Goal: Navigation & Orientation: Find specific page/section

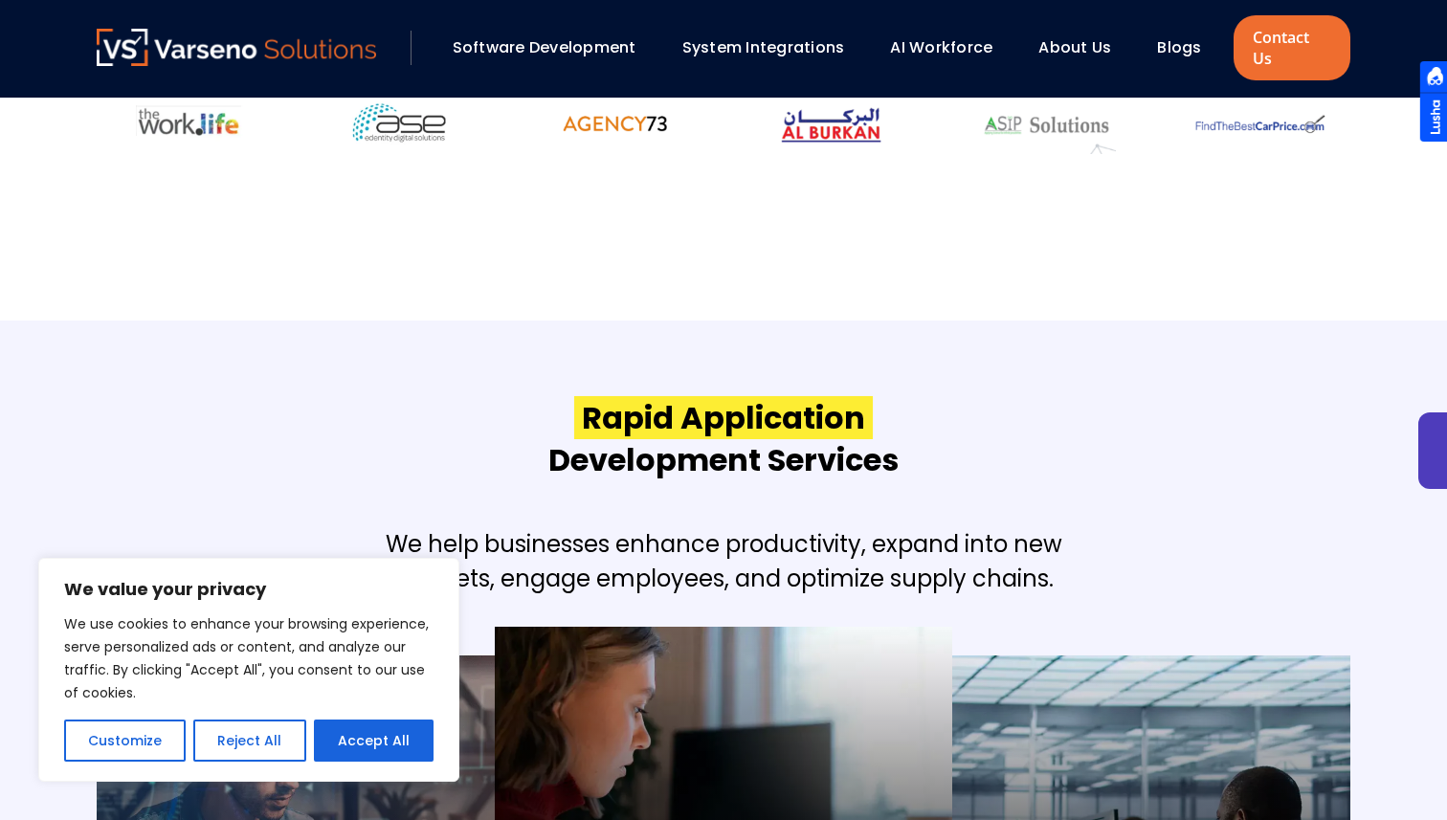
scroll to position [1822, 0]
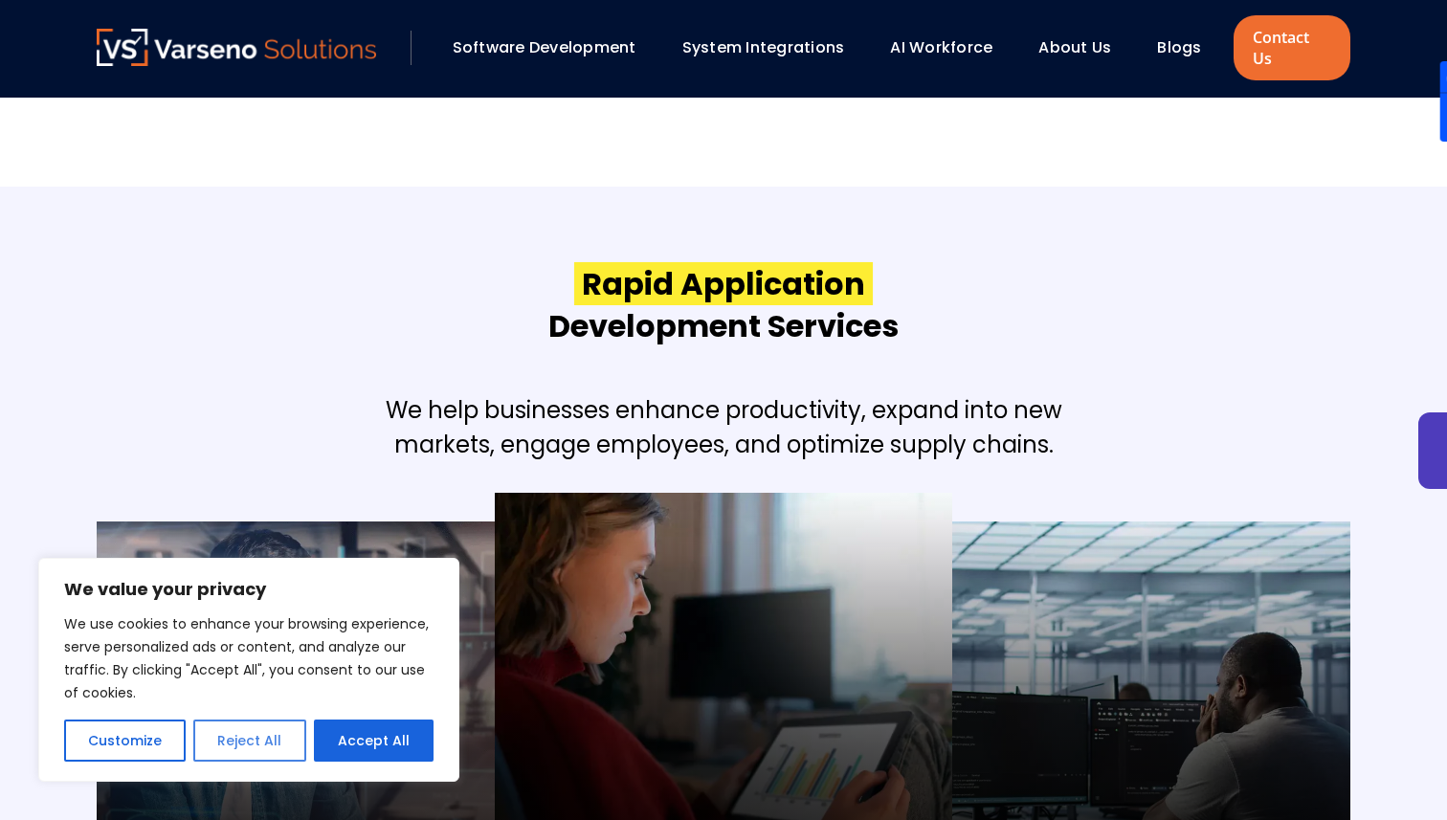
click at [261, 724] on button "Reject All" at bounding box center [249, 741] width 112 height 42
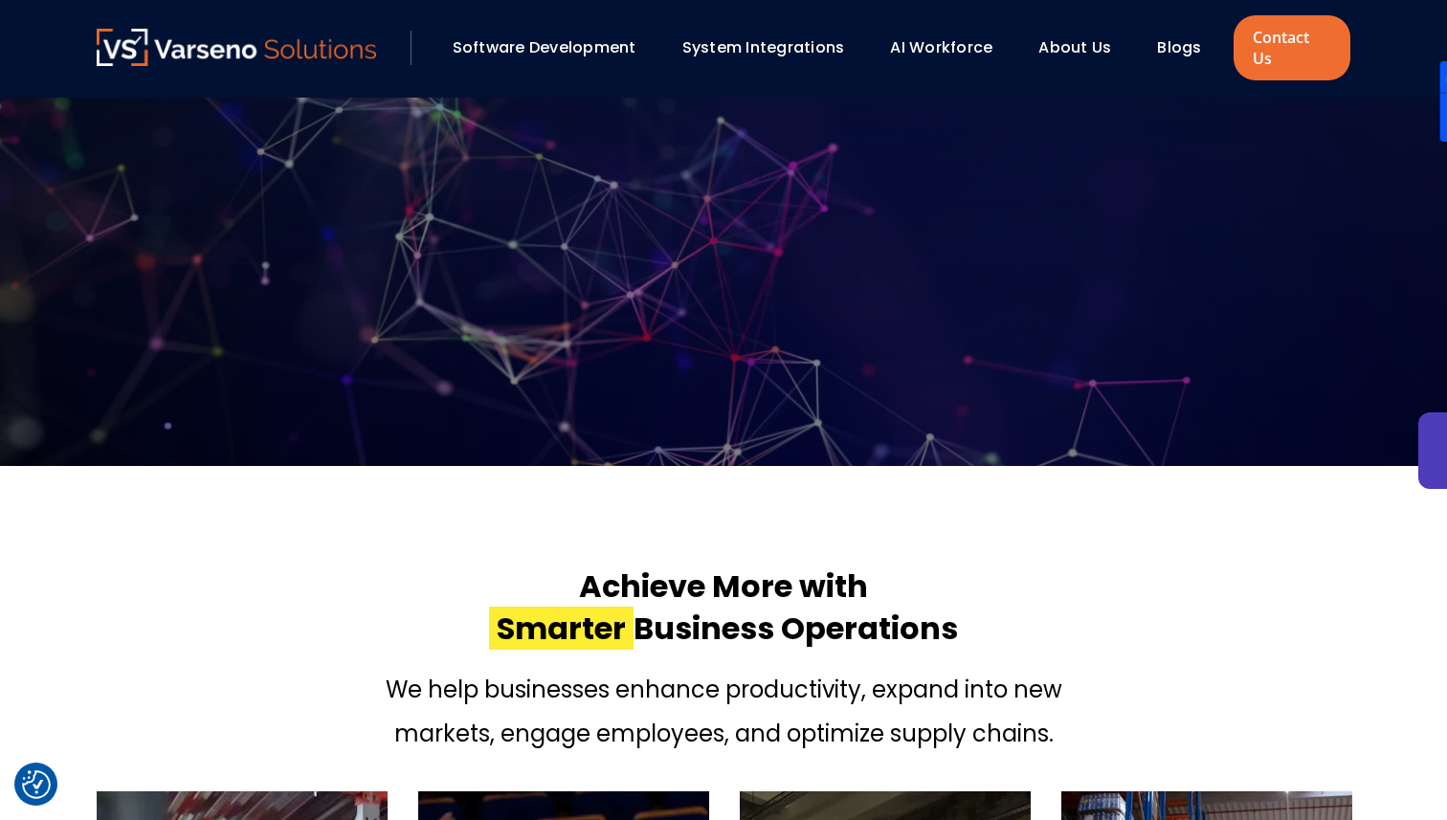
scroll to position [0, 0]
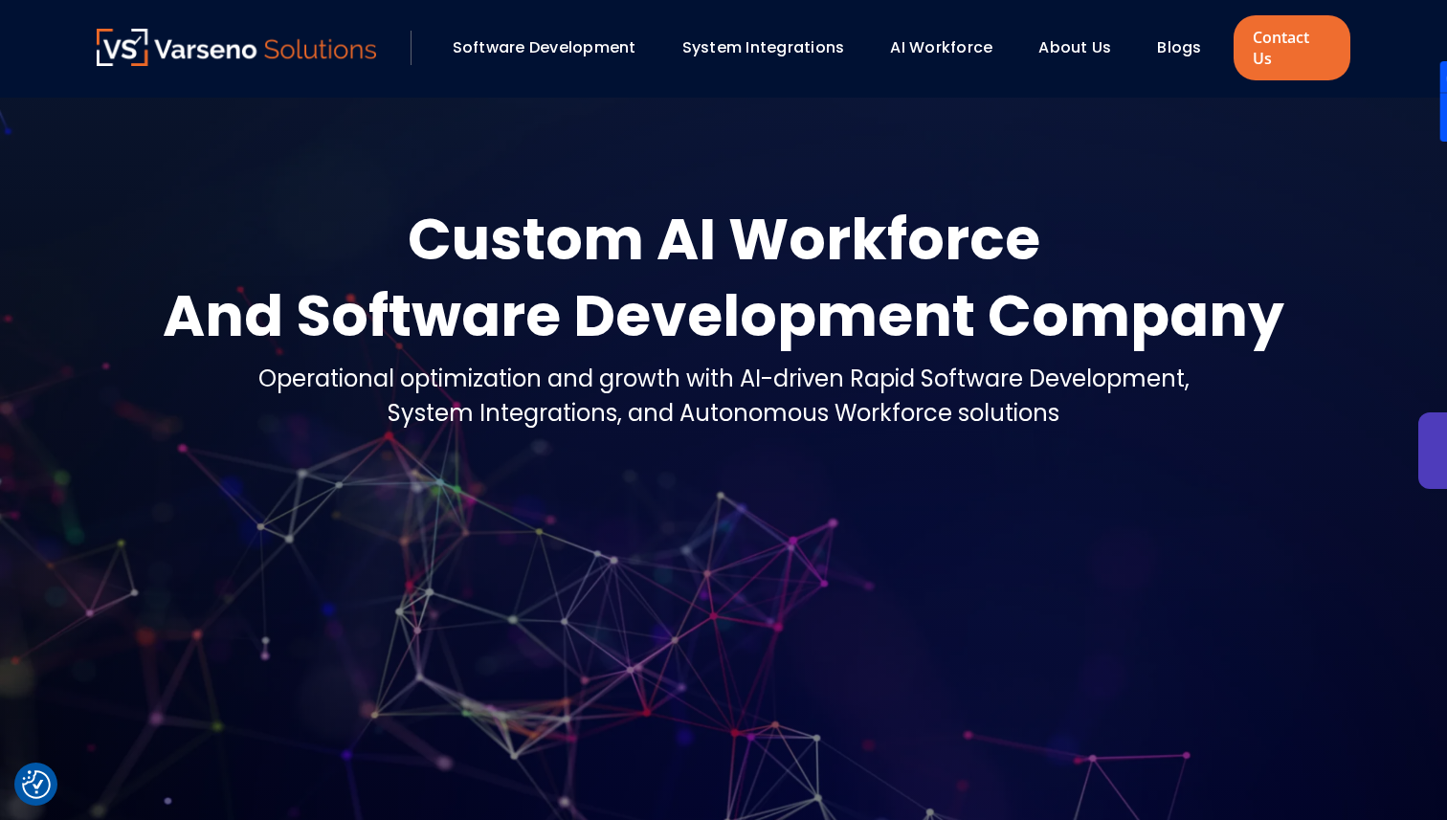
click at [1080, 46] on link "About Us" at bounding box center [1074, 47] width 73 height 22
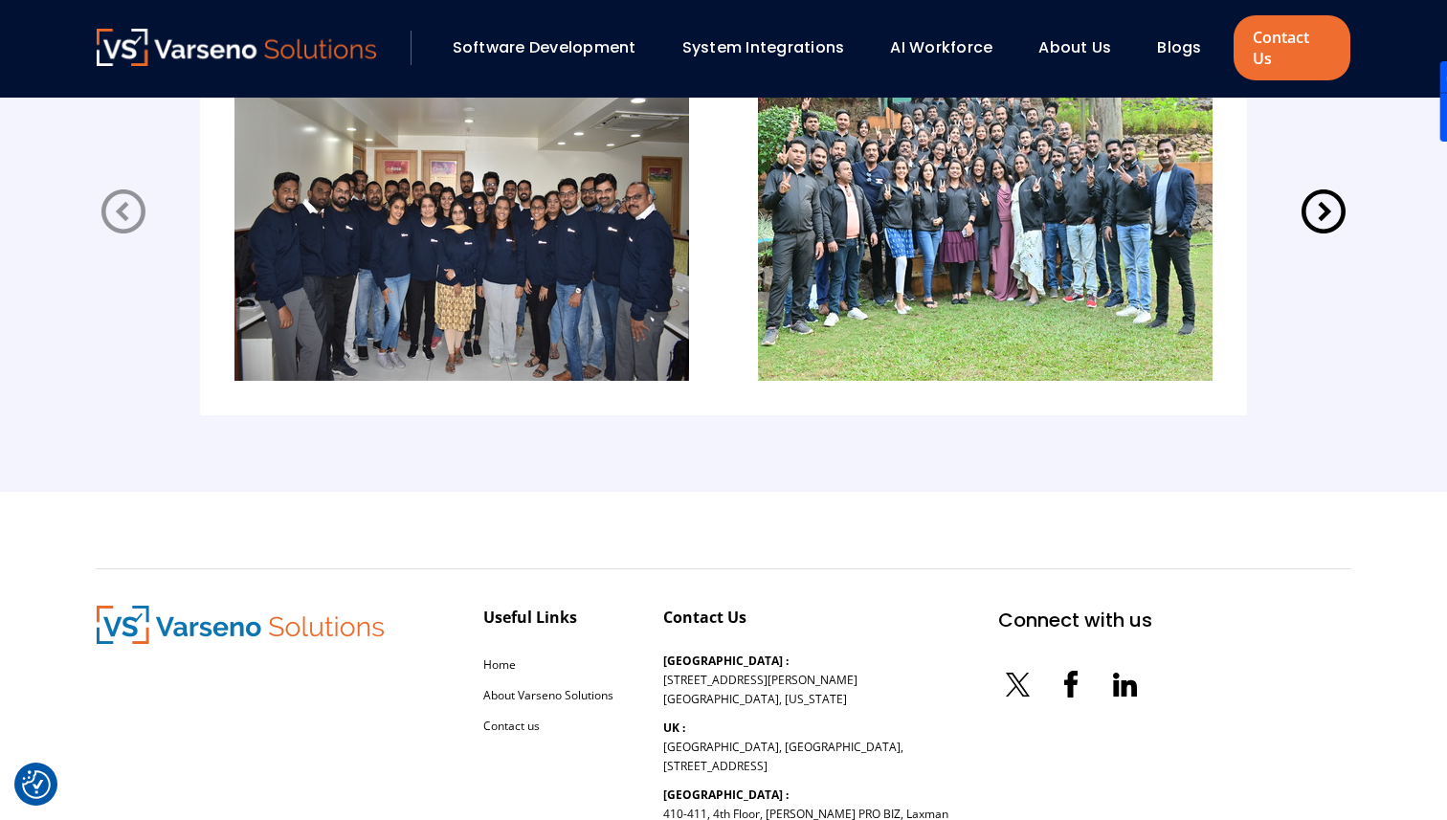
scroll to position [4082, 0]
